Goal: Information Seeking & Learning: Learn about a topic

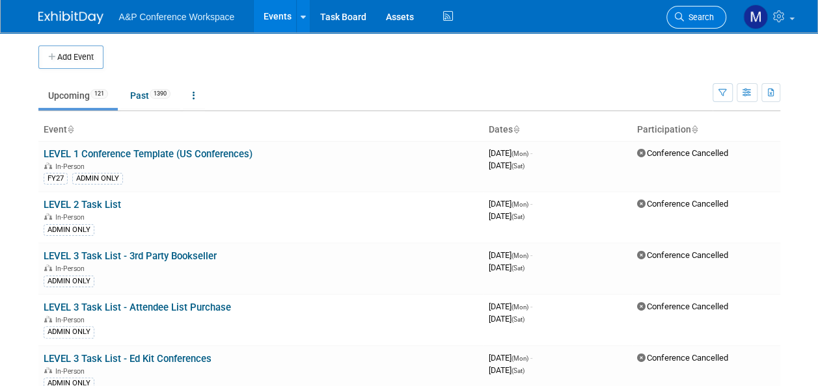
click at [704, 12] on span "Search" at bounding box center [699, 17] width 30 height 10
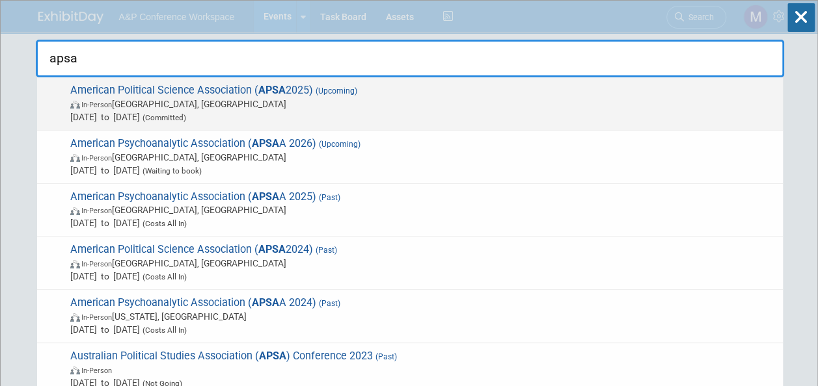
type input "apsa"
click at [237, 88] on span "American Political Science Association ( APSA 2025) (Upcoming) In-Person [GEOGR…" at bounding box center [421, 104] width 710 height 40
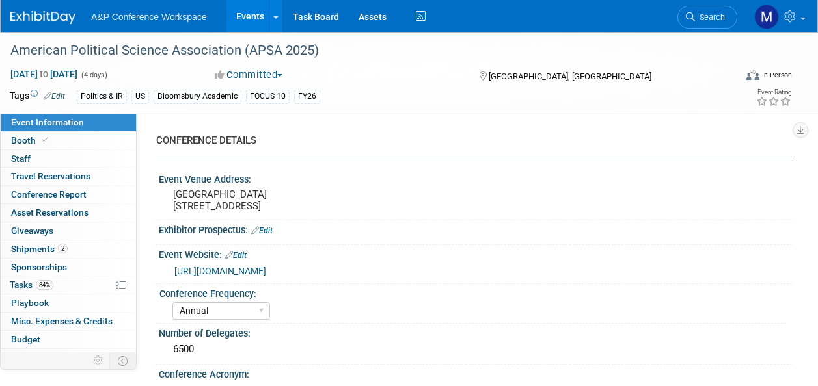
select select "Annual"
select select "Level 2"
select select "In-Person Booth"
select select "Politics & International Relations"
select select "Bloomsbury Academic"
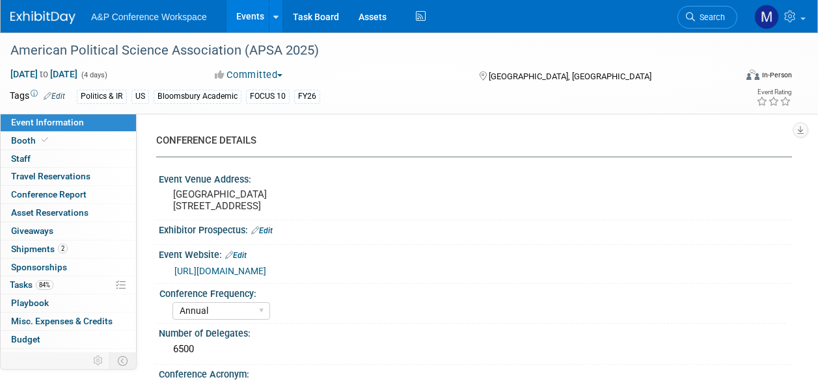
select select "Amanda Oney"
select select "Ami Reitmeier"
select select "Networking/Commissioning"
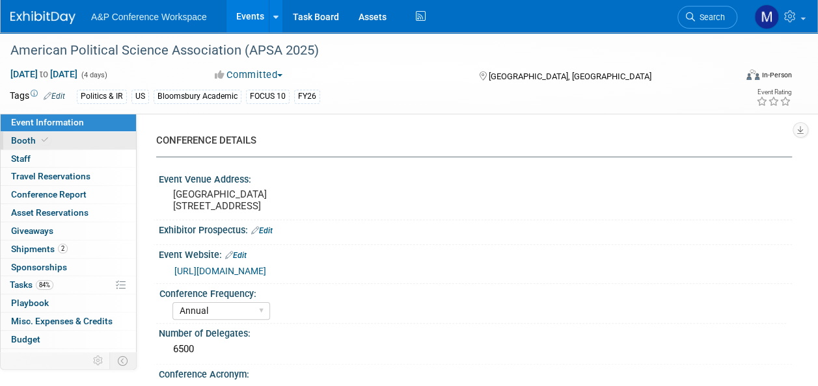
click at [57, 134] on link "Booth" at bounding box center [68, 141] width 135 height 18
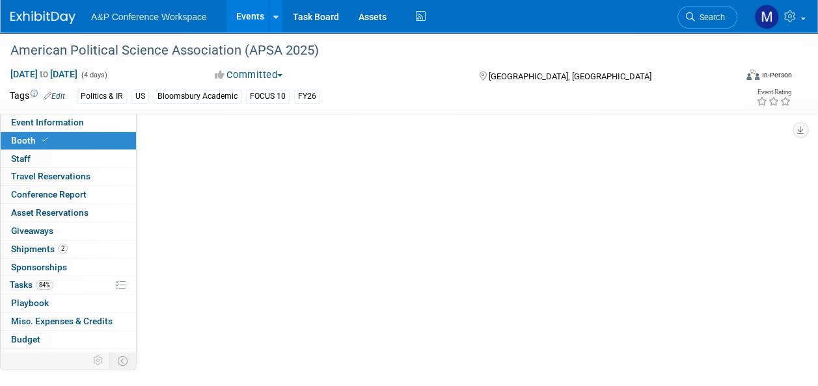
select select "CUAP"
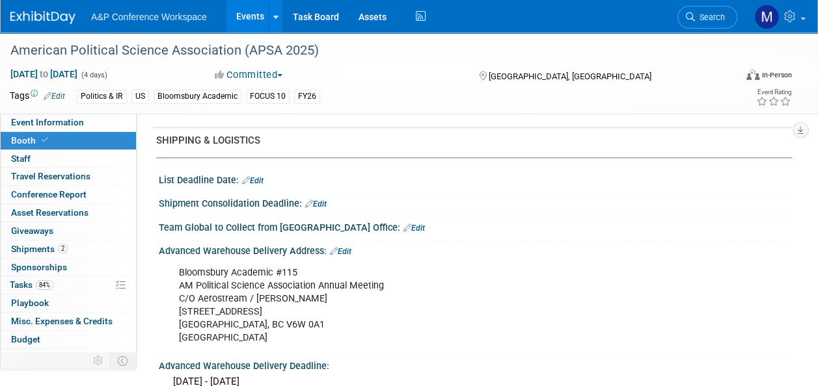
scroll to position [781, 0]
